Goal: Find specific page/section: Find specific page/section

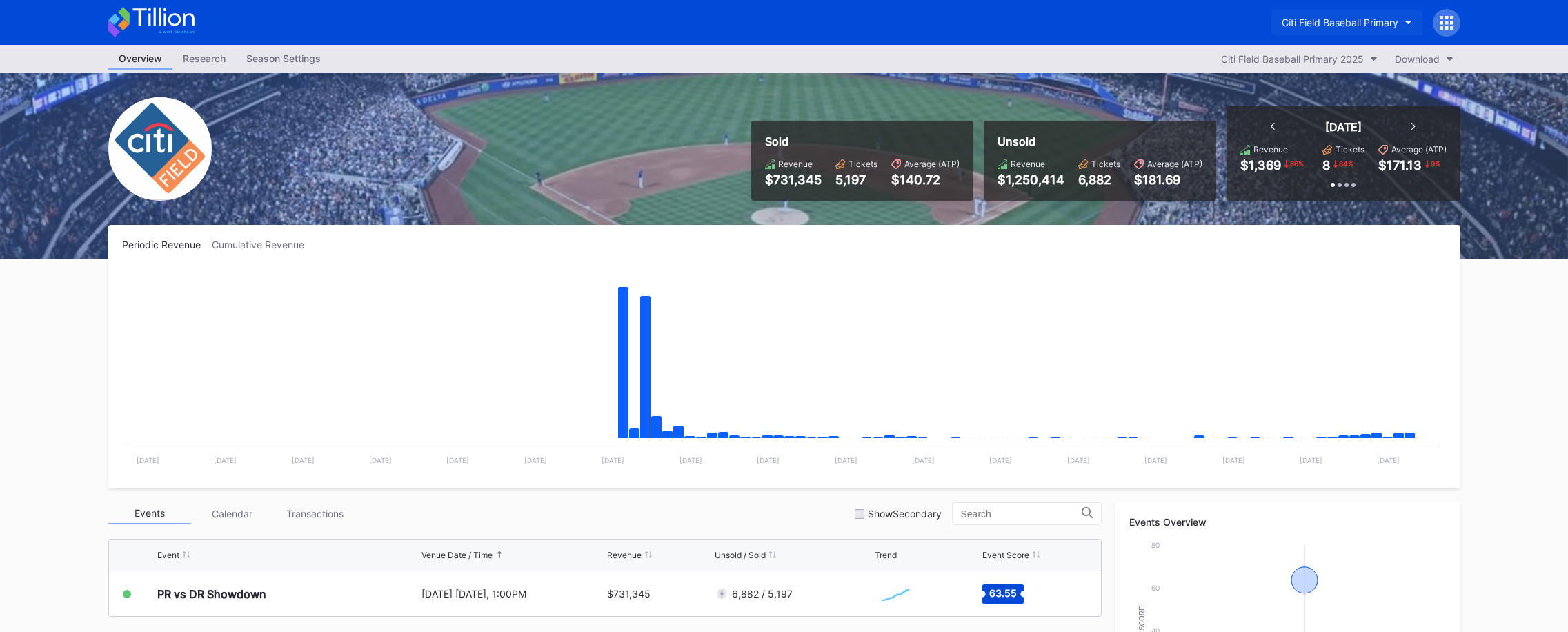
click at [1313, 26] on div "Citi Field Baseball Primary" at bounding box center [1340, 22] width 116 height 12
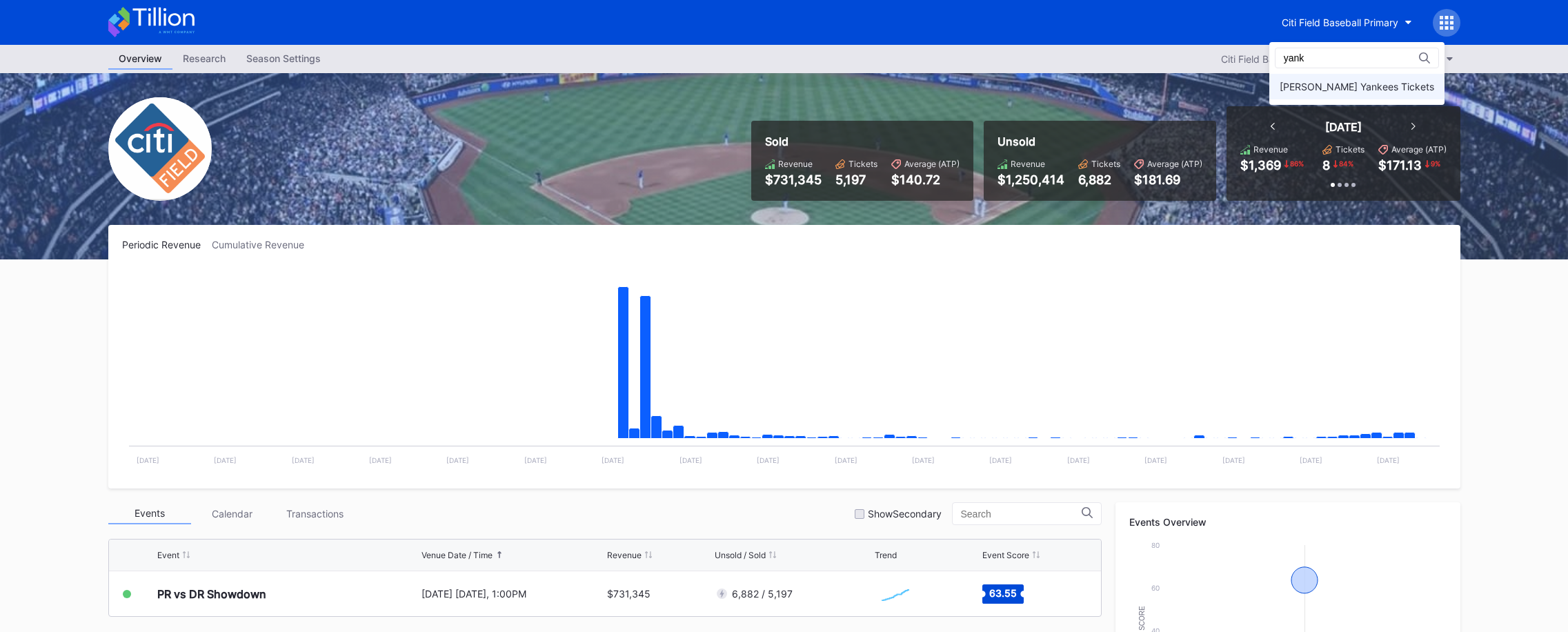
type input "yank"
click at [1324, 82] on div "Cohens Yankees Tickets" at bounding box center [1356, 87] width 155 height 12
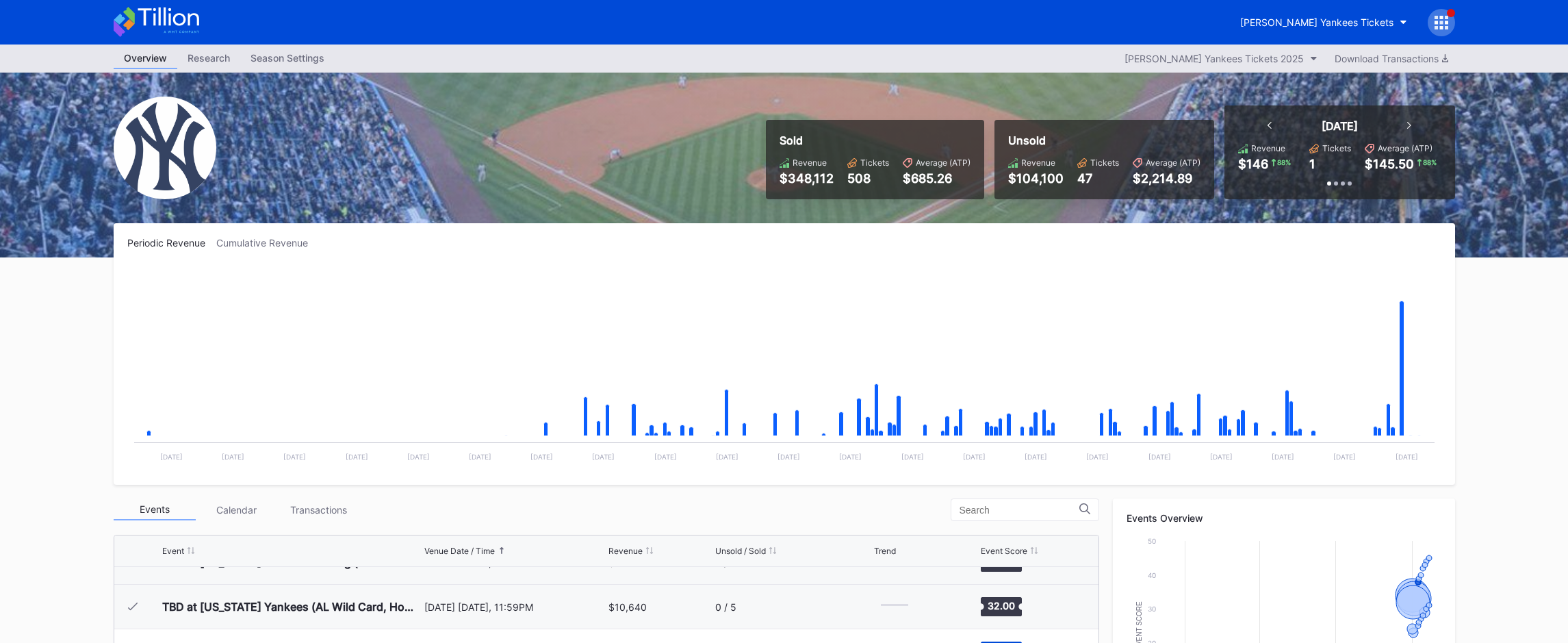
click at [162, 29] on icon at bounding box center [157, 22] width 86 height 30
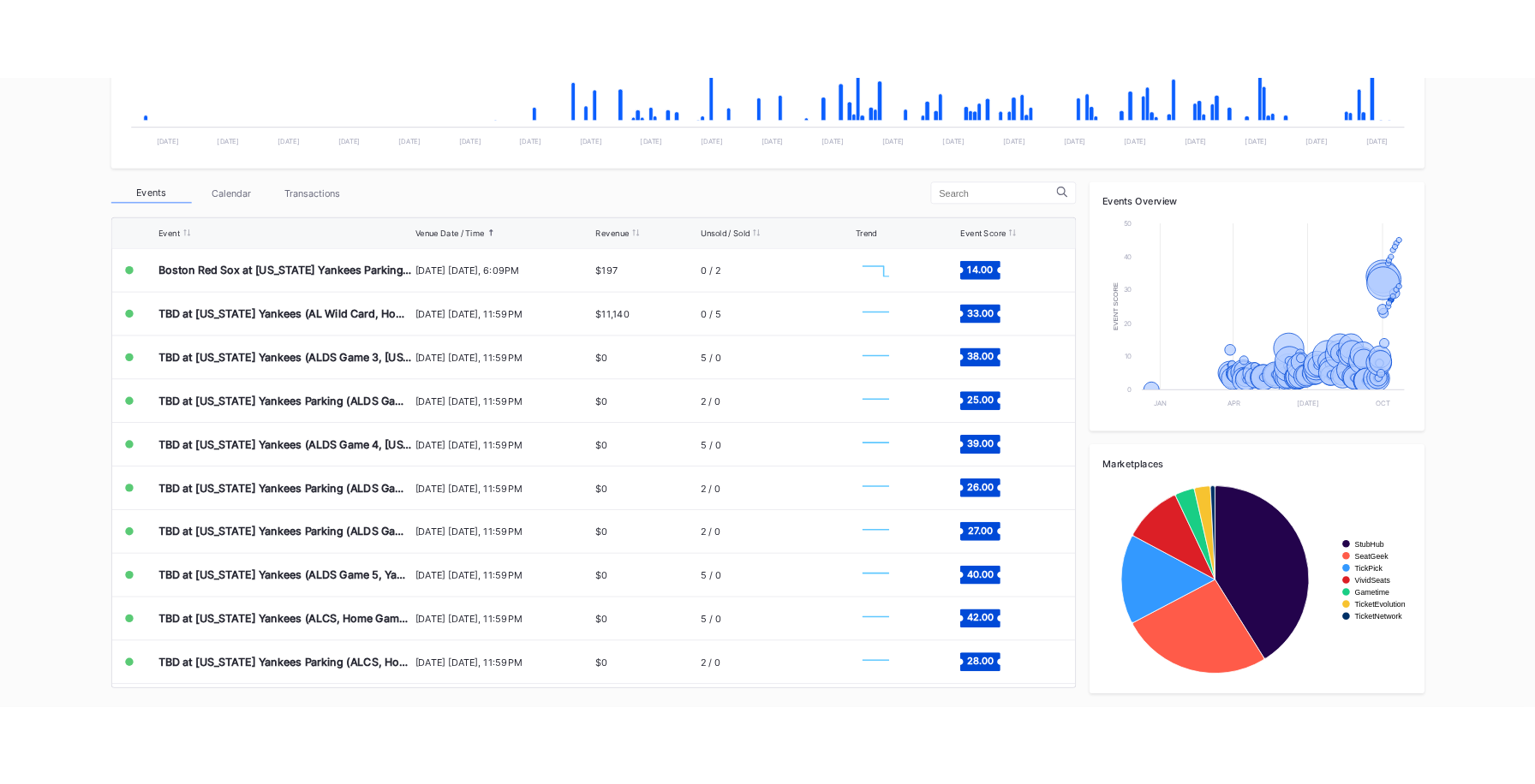
scroll to position [8346, 0]
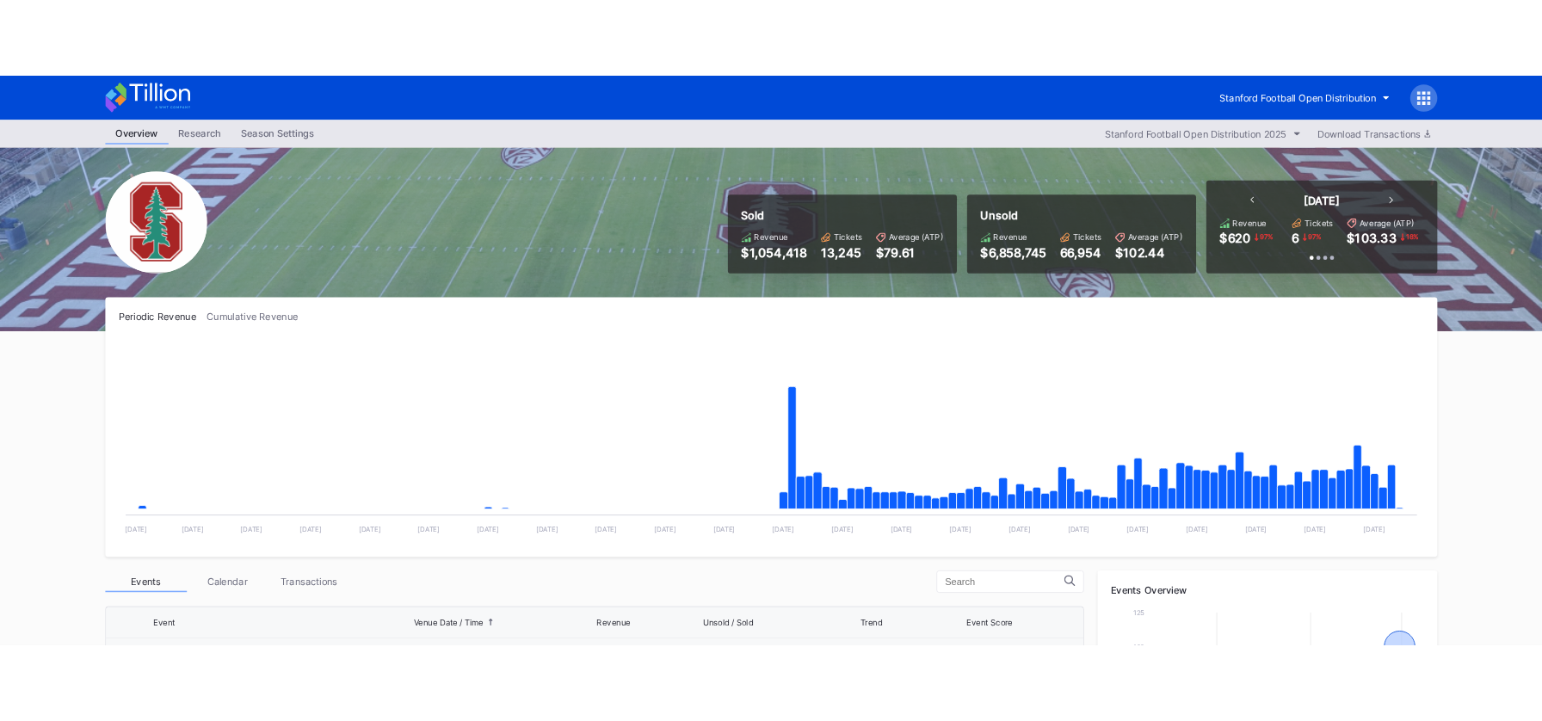
scroll to position [2, 0]
